Goal: Information Seeking & Learning: Learn about a topic

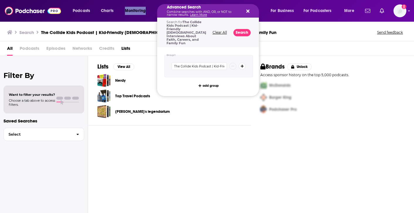
click at [147, 36] on div "Search The Collide Kids Podcast | Kid-Friendly [PERSON_NAME] Interviews About F…" at bounding box center [206, 32] width 398 height 8
click at [237, 31] on button "Search" at bounding box center [242, 32] width 17 height 7
click at [198, 10] on div "Advanced Search Combine searches with AND, OR, or NOT to narrow results. Learn …" at bounding box center [203, 10] width 73 height 11
click at [219, 31] on button "Clear All" at bounding box center [220, 33] width 18 height 4
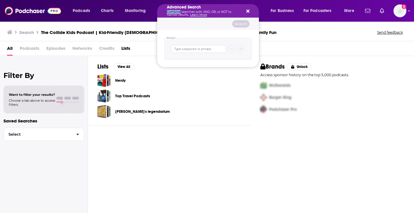
click at [248, 12] on icon "Search podcasts, credits, & more..." at bounding box center [248, 11] width 3 height 3
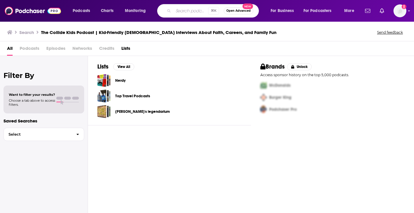
click at [200, 8] on input "Search podcasts, credits, & more..." at bounding box center [190, 10] width 35 height 9
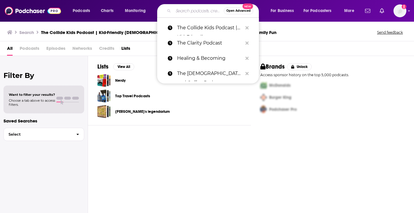
paste input "The Collide Kids Podcast"
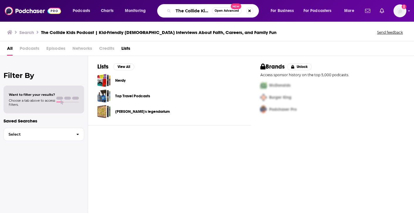
scroll to position [0, 19]
type input "The Collide Kids Podcast"
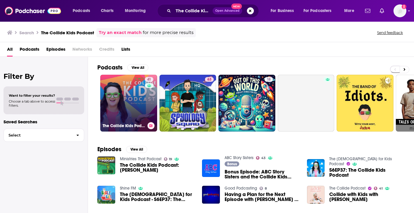
click at [133, 99] on link "41 The Collide Kids Podcast | Faith, Family Discipleship & Fun [DEMOGRAPHIC_DAT…" at bounding box center [128, 103] width 57 height 57
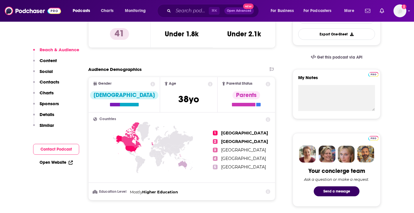
scroll to position [171, 0]
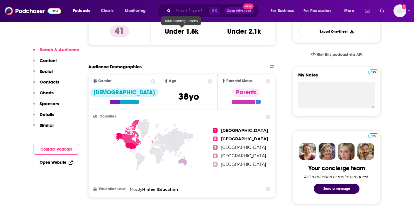
click at [193, 13] on input "Search podcasts, credits, & more..." at bounding box center [191, 10] width 36 height 9
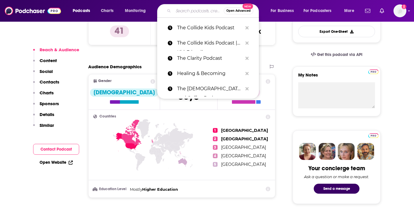
paste input "Needless Things"
type input "Needless Things"
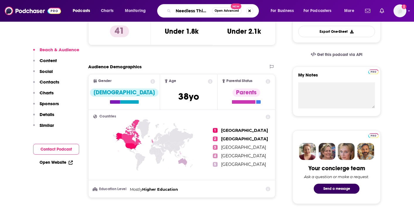
scroll to position [0, 2]
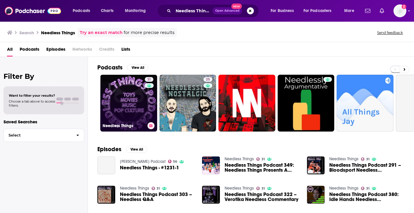
click at [144, 107] on link "31 Needless Things" at bounding box center [128, 103] width 57 height 57
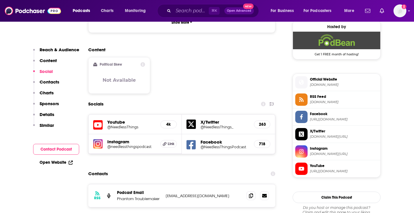
scroll to position [436, 0]
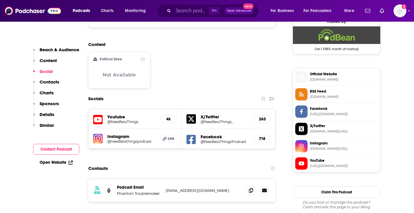
click at [131, 120] on h5 "@NeedlessThings" at bounding box center [131, 122] width 48 height 4
click at [130, 139] on h5 "@needlessthingspodcast" at bounding box center [131, 141] width 48 height 4
click at [214, 140] on h5 "@NeedlessThingsPodcast" at bounding box center [225, 142] width 49 height 4
click at [329, 81] on span "[DOMAIN_NAME]" at bounding box center [344, 79] width 68 height 4
click at [226, 120] on h5 "@NeedlessThings_" at bounding box center [225, 122] width 49 height 4
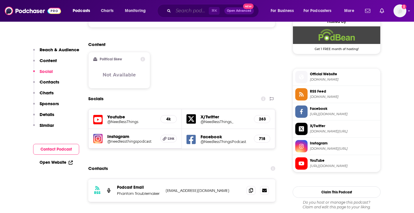
click at [176, 8] on input "Search podcasts, credits, & more..." at bounding box center [191, 10] width 36 height 9
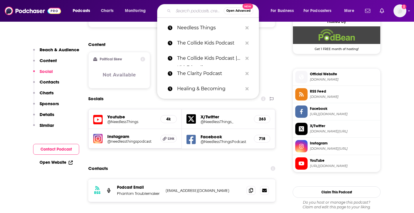
paste input "Shellanomics"
type input "Shellanomics"
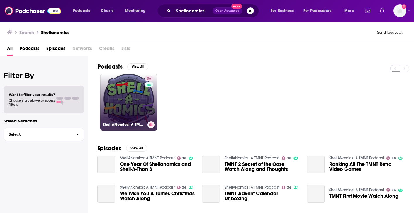
click at [132, 103] on link "36 ShellANomics: A TMNT Podcast" at bounding box center [128, 102] width 57 height 57
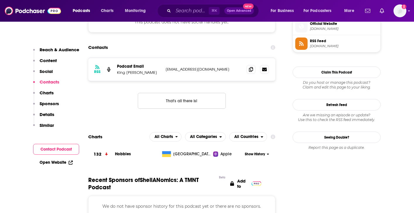
scroll to position [434, 0]
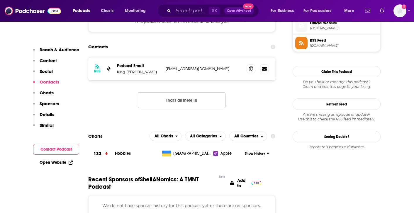
click at [319, 31] on span "[DOMAIN_NAME]" at bounding box center [344, 28] width 68 height 4
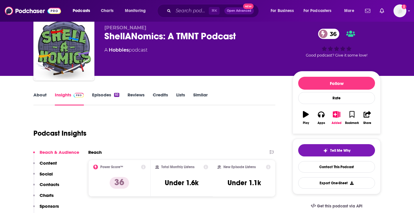
scroll to position [18, 0]
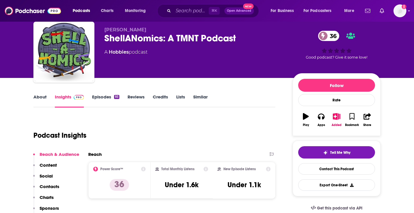
click at [103, 97] on link "Episodes 93" at bounding box center [105, 101] width 27 height 14
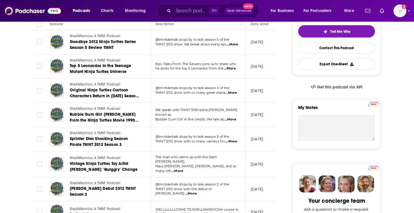
scroll to position [138, 0]
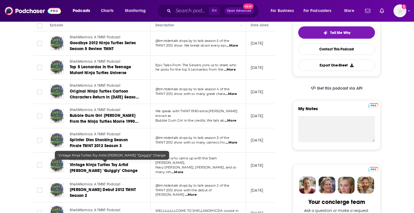
click at [111, 166] on span "Vintage Ninja Turtles Toy Artist [PERSON_NAME] "Quiggly" Change" at bounding box center [104, 168] width 68 height 11
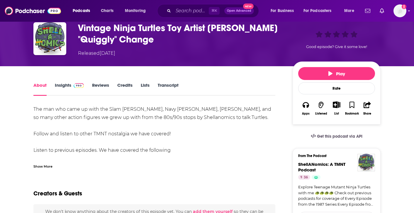
scroll to position [50, 0]
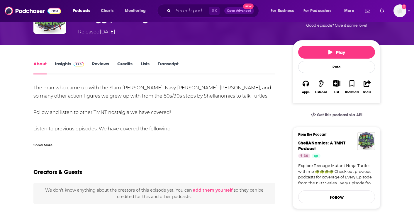
click at [46, 143] on div "Show More" at bounding box center [42, 145] width 19 height 6
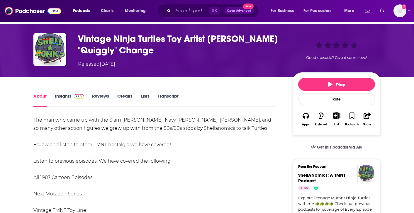
scroll to position [0, 0]
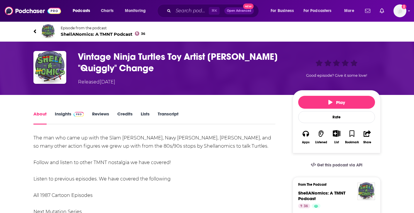
click at [36, 29] on icon at bounding box center [34, 31] width 3 height 6
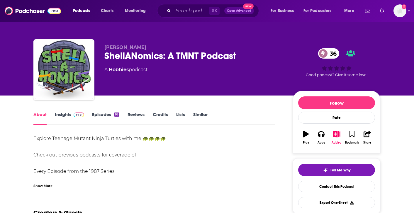
click at [49, 187] on div "Show More" at bounding box center [42, 186] width 19 height 6
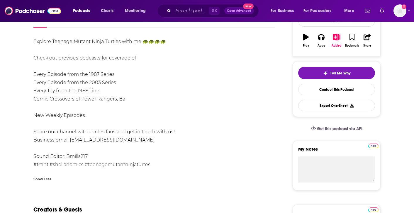
scroll to position [97, 0]
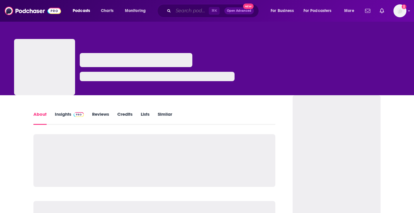
click at [186, 8] on input "Search podcasts, credits, & more..." at bounding box center [191, 10] width 36 height 9
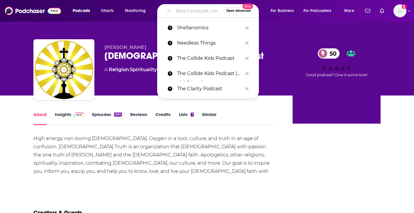
paste input "Mama Work It Podcast"
type input "Mama Work It Podcast"
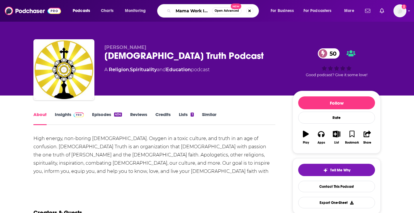
scroll to position [0, 16]
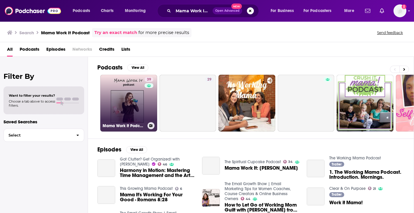
click at [137, 95] on link "39 Mama Work It Podcast" at bounding box center [128, 103] width 57 height 57
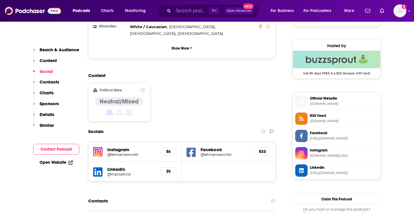
scroll to position [413, 0]
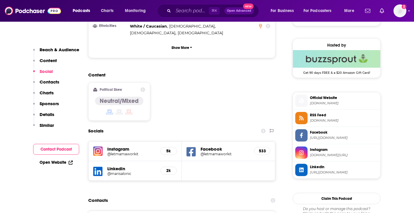
click at [318, 102] on span "[DOMAIN_NAME]" at bounding box center [344, 103] width 68 height 4
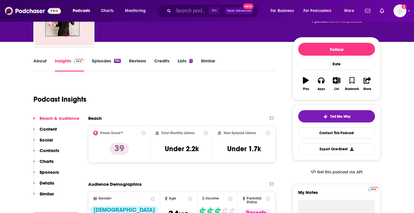
scroll to position [36, 0]
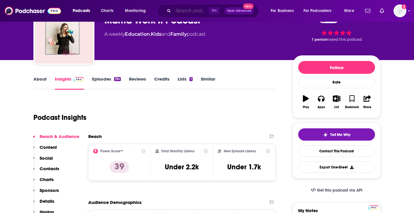
click at [184, 13] on input "Search podcasts, credits, & more..." at bounding box center [191, 10] width 36 height 9
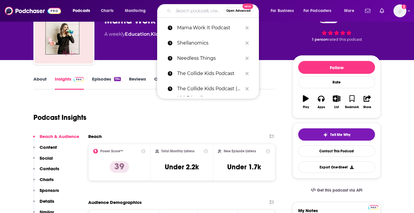
paste input "Anchored by the Sword"
type input "Anchored by the Sword"
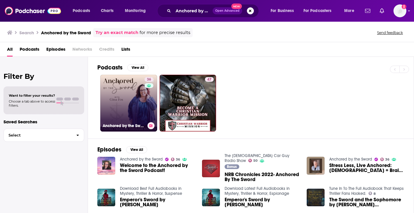
click at [127, 113] on link "36 Anchored by the Sword" at bounding box center [128, 103] width 57 height 57
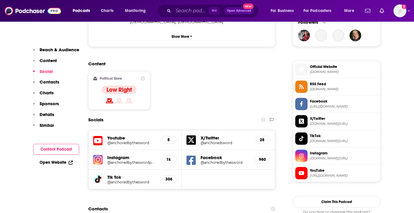
scroll to position [438, 0]
click at [142, 141] on h5 "@anchoredbythesword" at bounding box center [131, 143] width 48 height 4
click at [127, 160] on h5 "@anchoredbytheswordpodcast" at bounding box center [131, 162] width 48 height 4
click at [216, 160] on h5 "@anchoredbythesword" at bounding box center [225, 162] width 49 height 4
click at [336, 175] on span "https://www.youtube.com/@anchoredbythesword" at bounding box center [344, 175] width 68 height 4
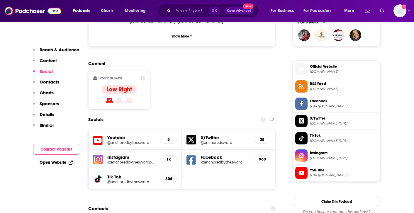
click at [136, 160] on h5 "@anchoredbytheswordpodcast" at bounding box center [131, 162] width 48 height 4
click at [181, 12] on input "Search podcasts, credits, & more..." at bounding box center [191, 10] width 36 height 9
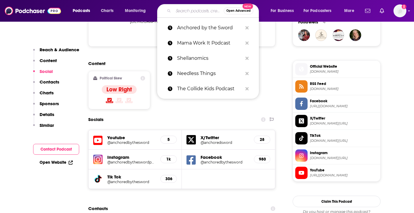
paste input "Braided Faith"
type input "Braided Faith"
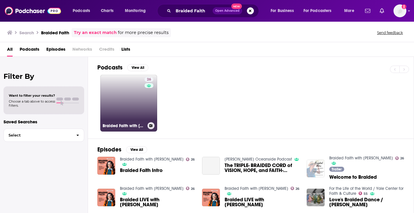
click at [129, 102] on link "26 Braided Faith with Cryssie Addis" at bounding box center [128, 103] width 57 height 57
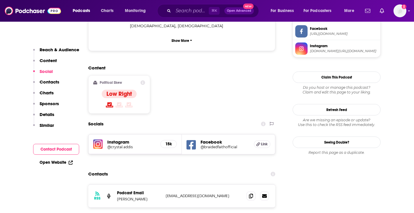
scroll to position [465, 0]
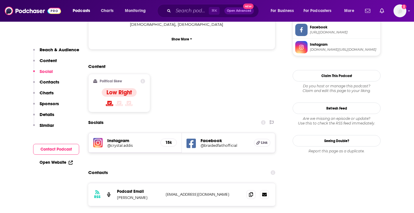
click at [128, 144] on h5 "@crystal.addis" at bounding box center [131, 146] width 48 height 4
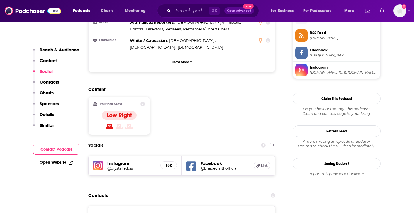
scroll to position [441, 0]
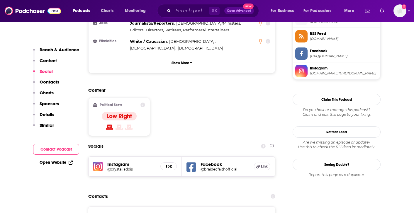
click at [320, 57] on span "https://www.facebook.com/braidedfaithofficial" at bounding box center [344, 56] width 68 height 4
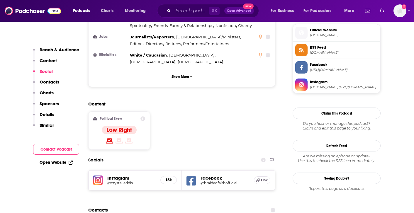
scroll to position [427, 0]
click at [324, 36] on span "braidedfaith.com" at bounding box center [344, 35] width 68 height 4
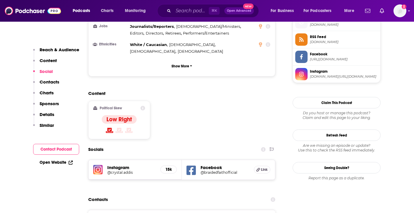
scroll to position [437, 0]
click at [329, 76] on span "instagram.com/crystal.addis" at bounding box center [344, 77] width 68 height 4
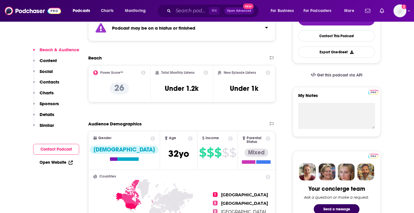
scroll to position [152, 0]
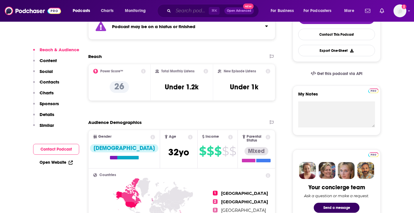
click at [181, 9] on input "Search podcasts, credits, & more..." at bounding box center [191, 10] width 36 height 9
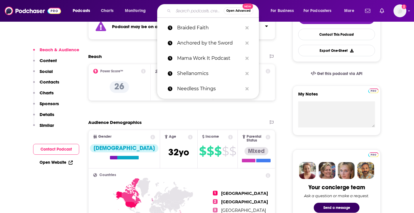
paste input "The Fatherhood Challenge"
type input "The Fatherhood Challenge"
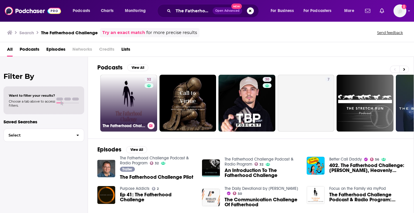
click at [140, 108] on link "32 The Fatherhood Challenge Podcast & Radio Program" at bounding box center [128, 103] width 57 height 57
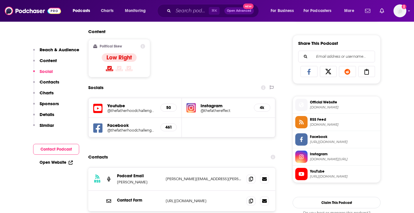
scroll to position [356, 0]
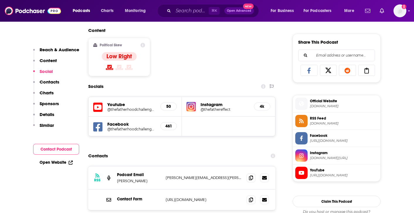
click at [151, 109] on h5 "@thefatherhoodchallenge1506" at bounding box center [131, 109] width 48 height 4
click at [129, 127] on h5 "@thefatherhoodchallengepodcast" at bounding box center [131, 129] width 48 height 4
click at [225, 111] on h5 "@thefathereffect" at bounding box center [225, 109] width 49 height 4
click at [215, 110] on h5 "@thefathereffect" at bounding box center [225, 109] width 49 height 4
click at [183, 12] on input "Search podcasts, credits, & more..." at bounding box center [191, 10] width 36 height 9
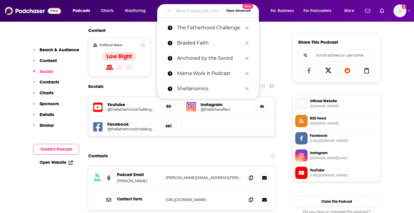
paste input "Christian men unscripted"
type input "Christian men unscripted"
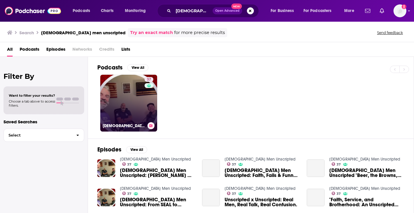
click at [145, 97] on div "37" at bounding box center [150, 99] width 10 height 45
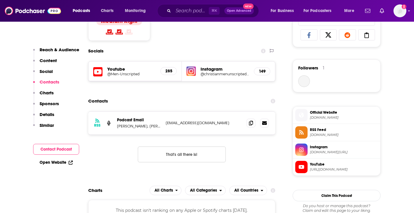
scroll to position [396, 0]
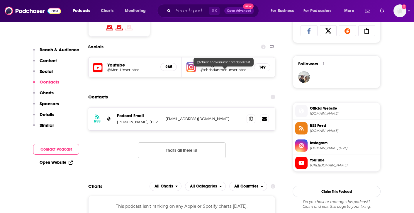
click at [215, 71] on h5 "@christianmenunscriptedpodcast" at bounding box center [225, 70] width 49 height 4
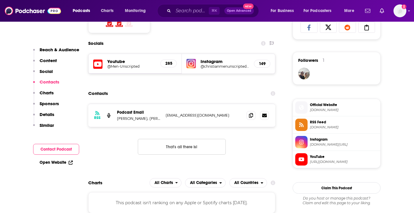
scroll to position [401, 0]
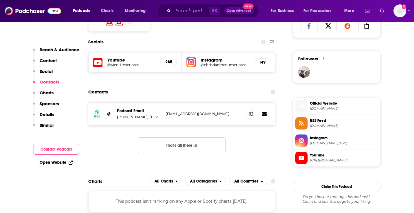
click at [139, 65] on h5 "@Men-Unscripted" at bounding box center [131, 65] width 48 height 4
